Goal: Find specific page/section: Find specific page/section

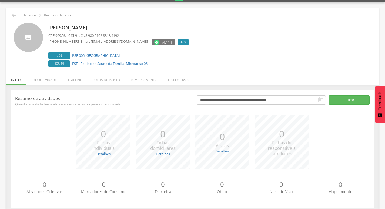
scroll to position [21, 0]
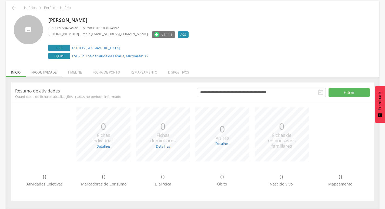
click at [49, 69] on li "Produtividade" at bounding box center [44, 71] width 36 height 13
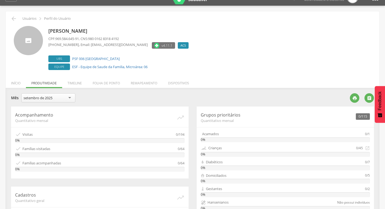
scroll to position [0, 0]
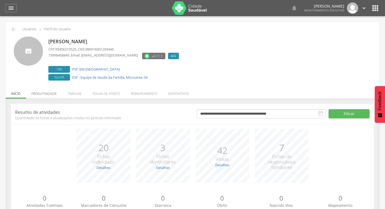
click at [50, 94] on li "Produtividade" at bounding box center [44, 92] width 36 height 13
click at [49, 93] on li "Produtividade" at bounding box center [44, 92] width 36 height 13
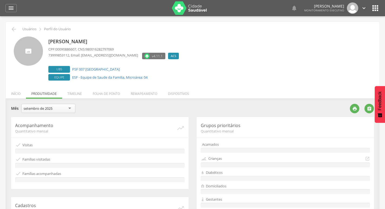
scroll to position [27, 0]
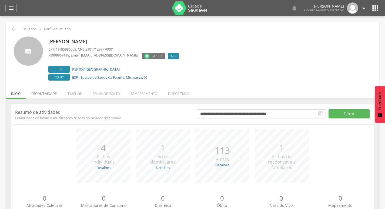
click at [47, 95] on li "Produtividade" at bounding box center [44, 92] width 36 height 13
